Goal: Task Accomplishment & Management: Complete application form

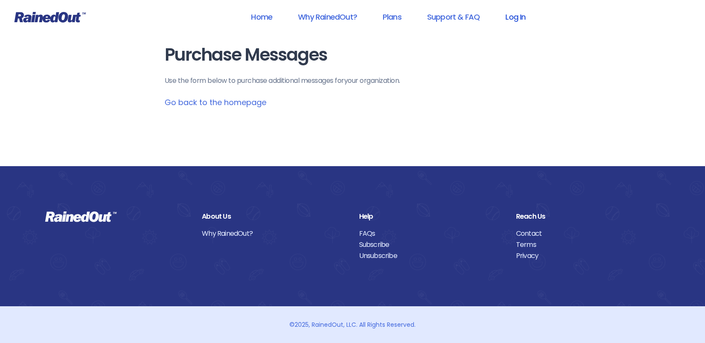
click at [518, 16] on link "Log In" at bounding box center [515, 16] width 42 height 19
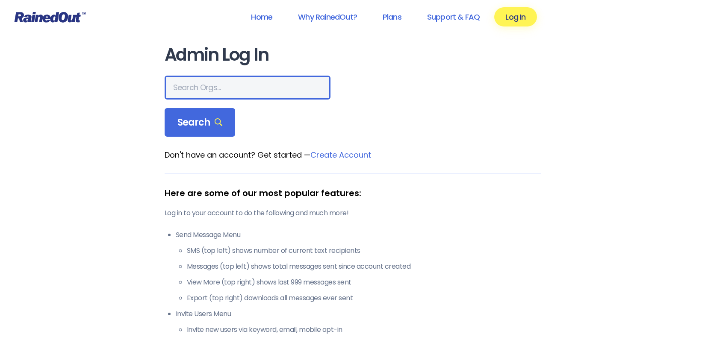
click at [209, 83] on input "text" at bounding box center [248, 88] width 166 height 24
type input "fayette"
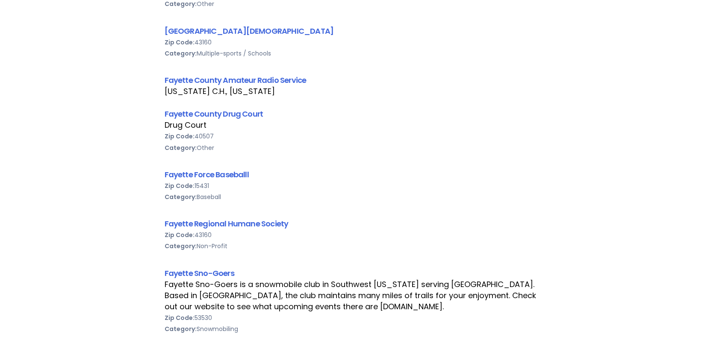
scroll to position [318, 0]
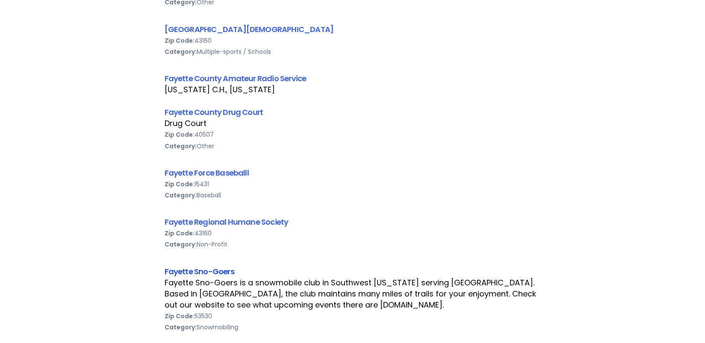
click at [178, 273] on link "Fayette Sno-Goers" at bounding box center [200, 271] width 70 height 11
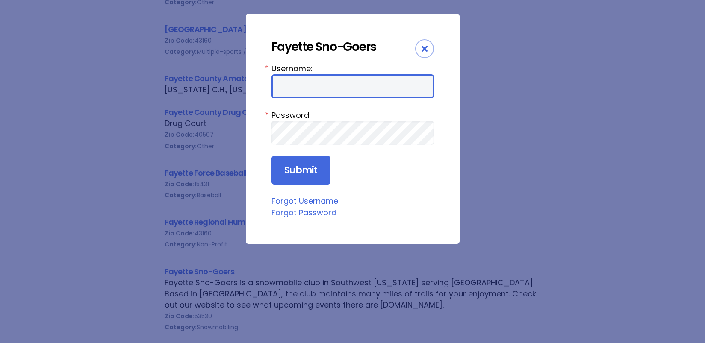
click at [305, 93] on input "Username:" at bounding box center [352, 86] width 162 height 24
type input "fayettesnogoers"
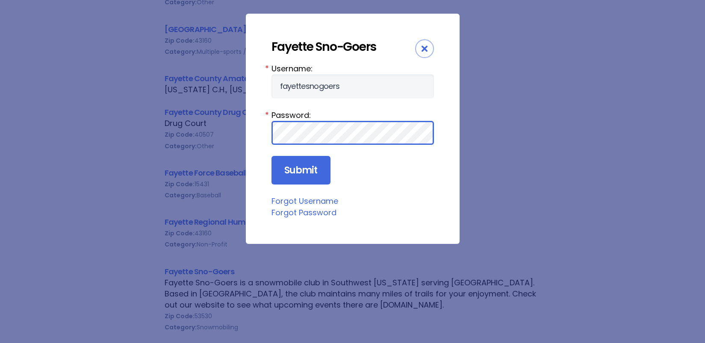
click at [271, 156] on input "Submit" at bounding box center [300, 170] width 59 height 29
